Goal: Find specific page/section: Find specific page/section

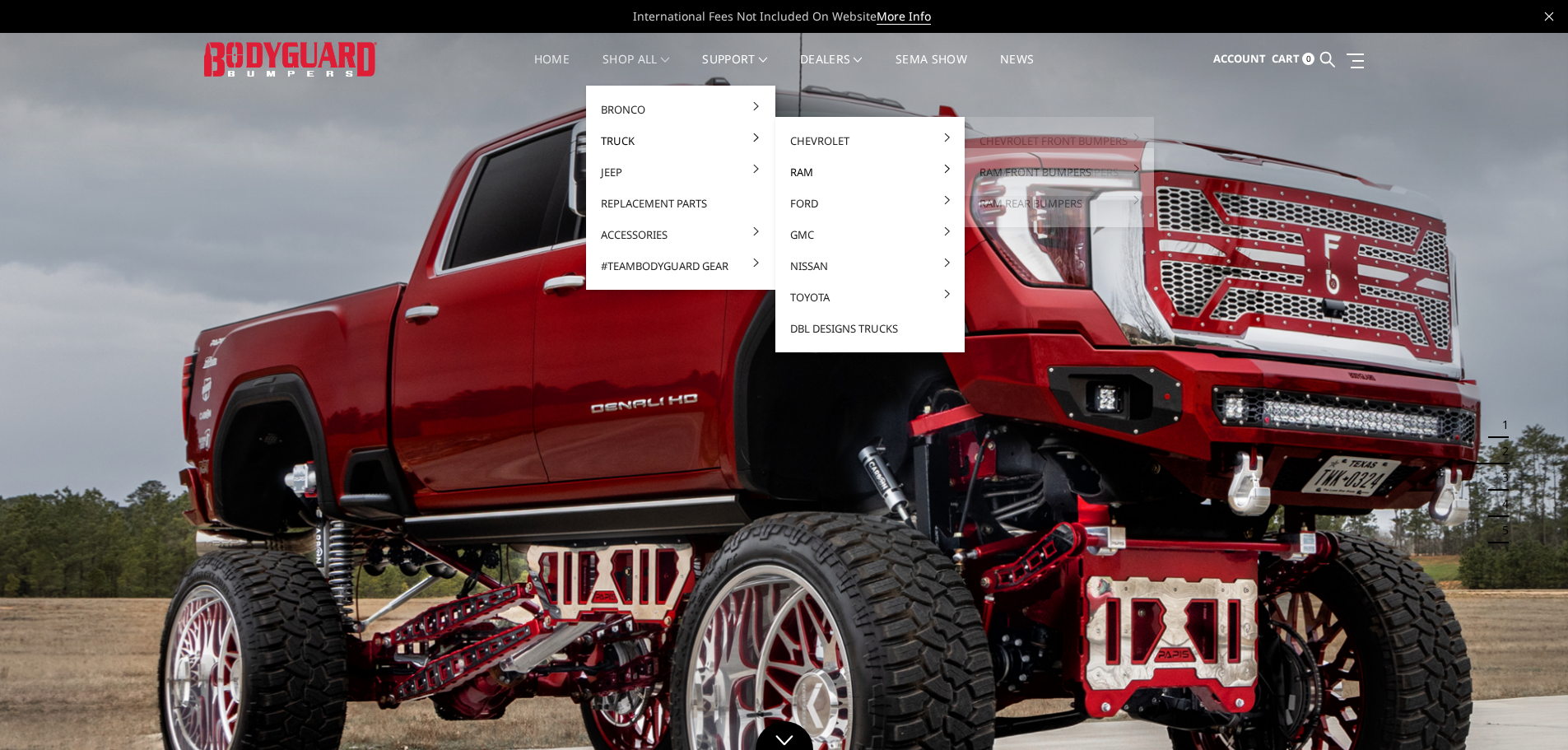
click at [807, 172] on link "Ram" at bounding box center [870, 172] width 176 height 31
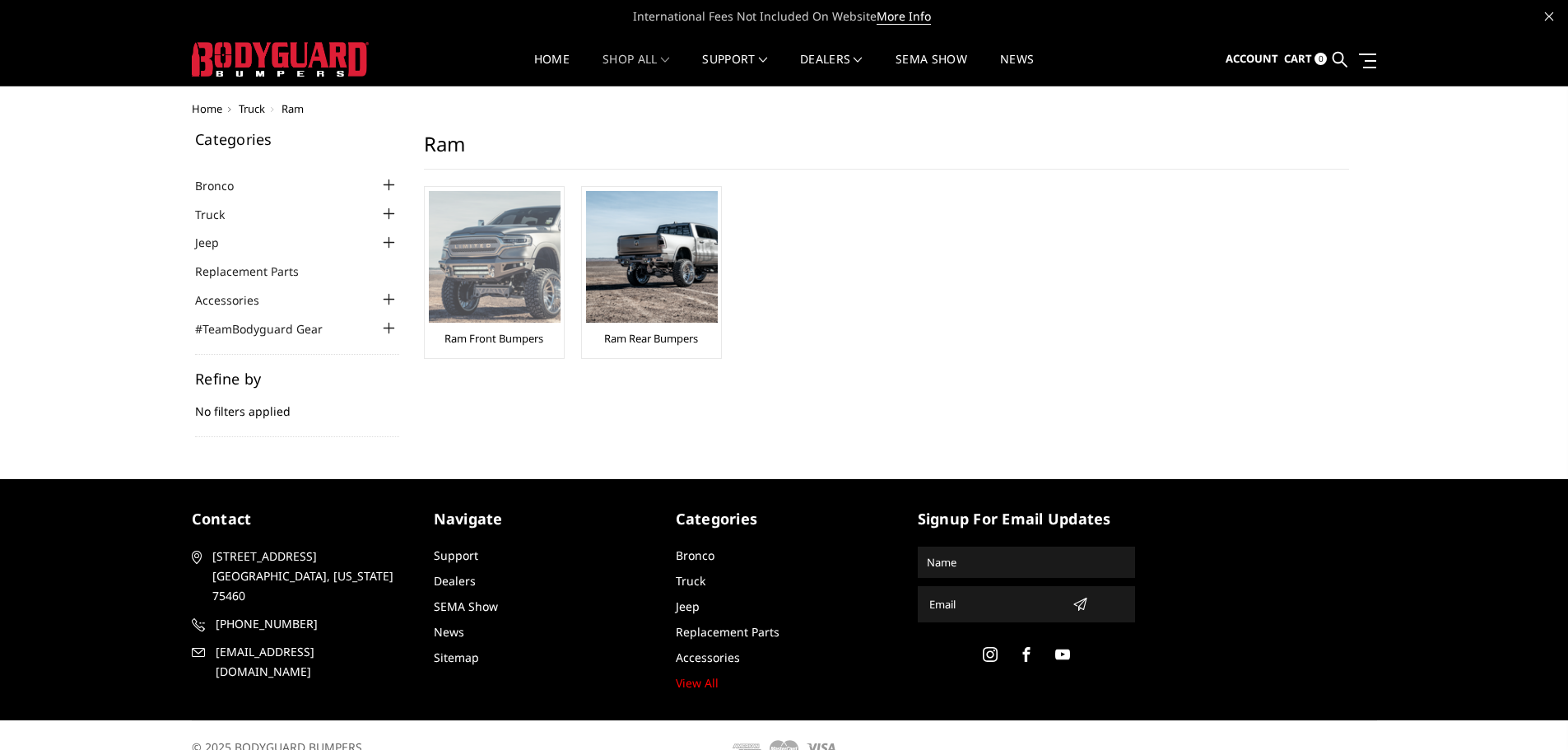
click at [491, 311] on img at bounding box center [495, 257] width 132 height 132
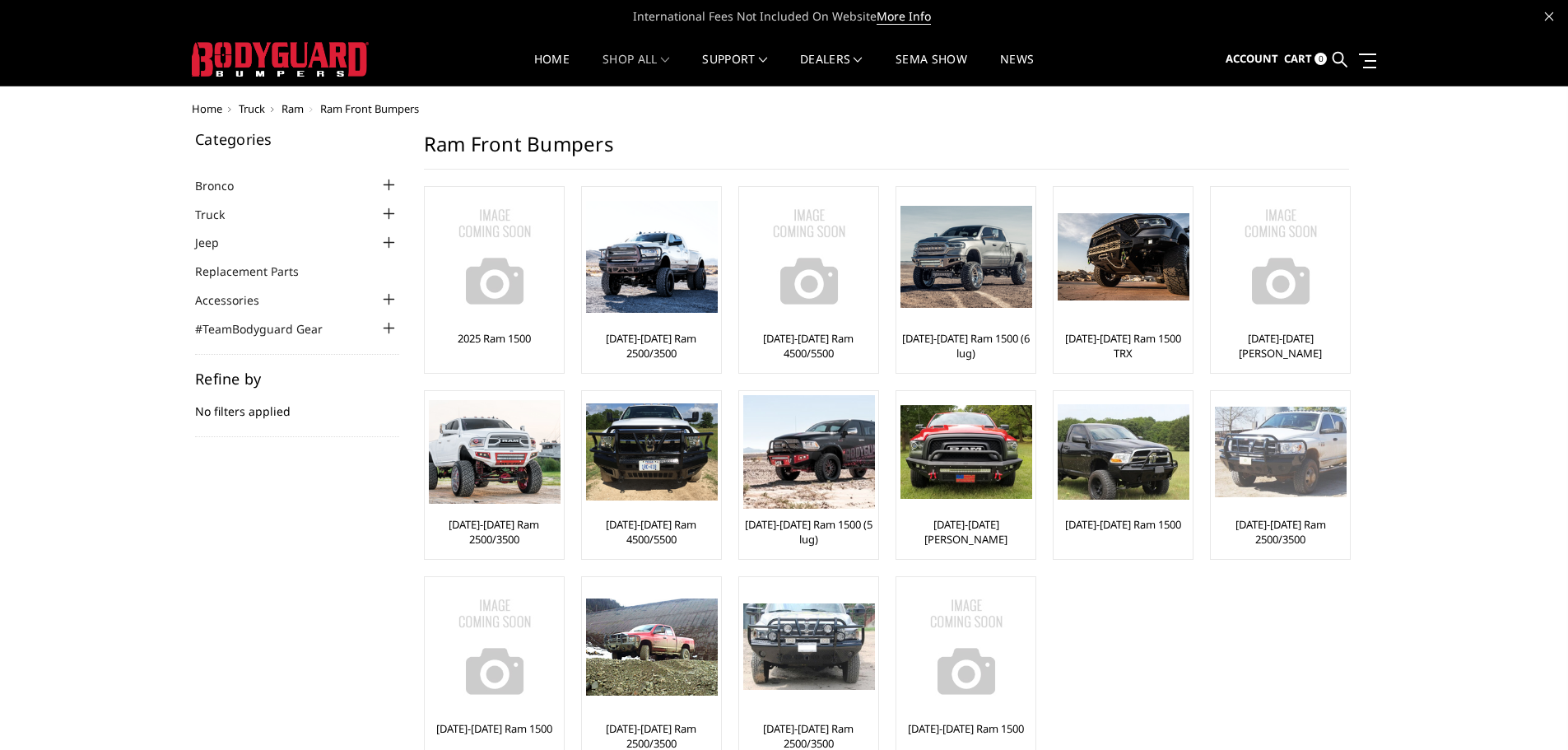
click at [1267, 477] on img at bounding box center [1280, 452] width 132 height 91
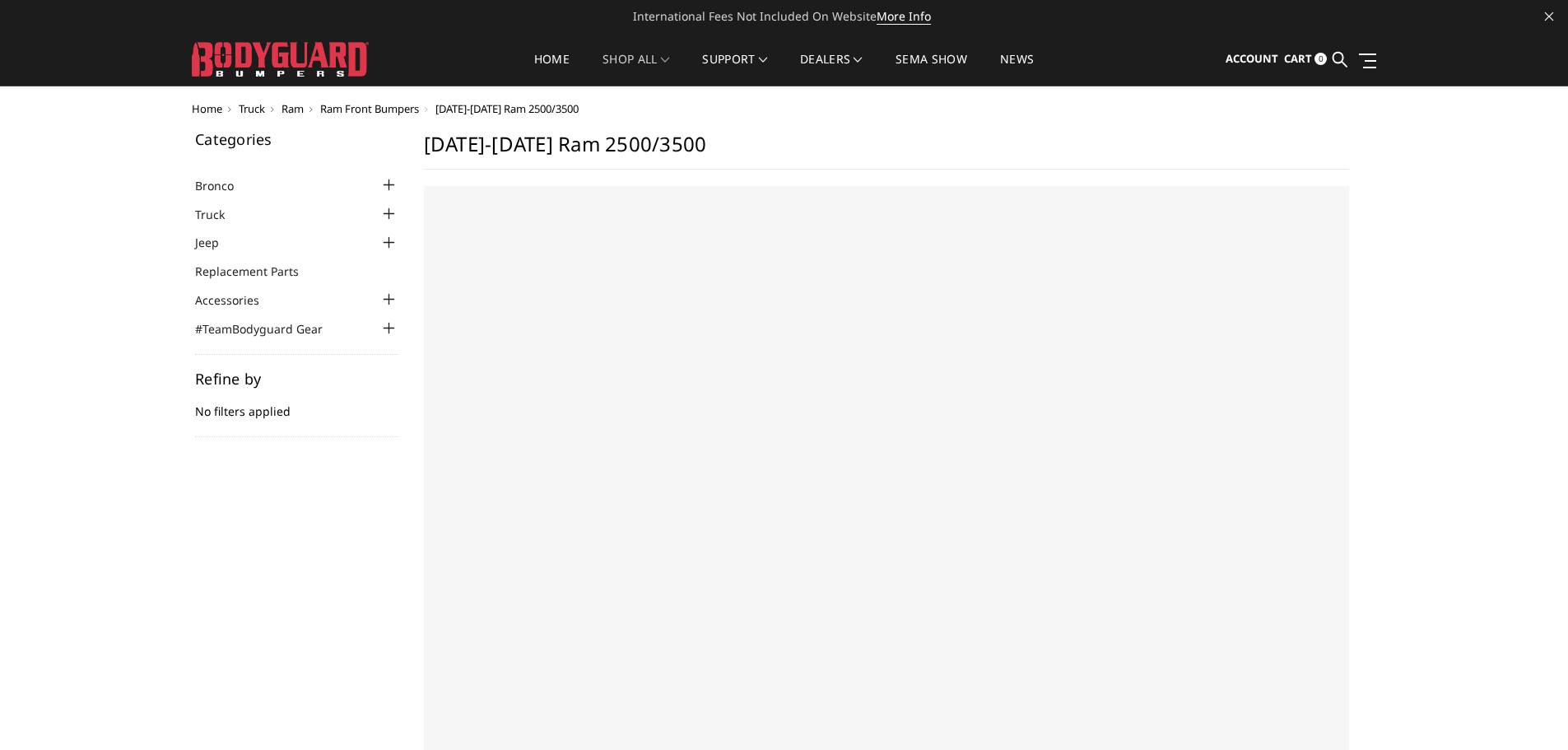
select select "US"
